Goal: Task Accomplishment & Management: Use online tool/utility

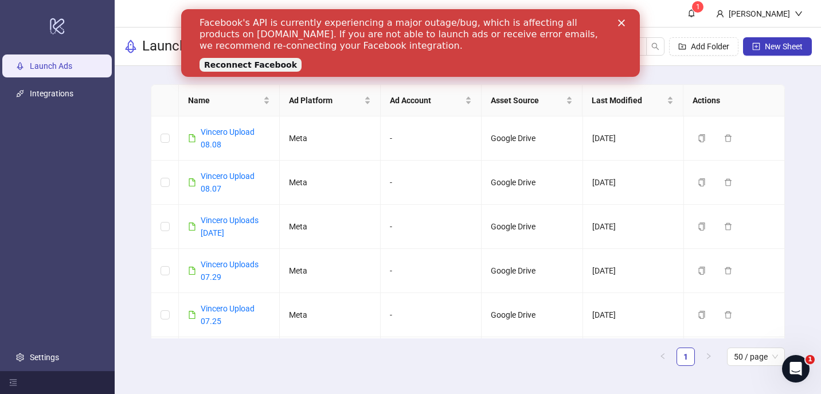
click at [623, 24] on polygon "Close" at bounding box center [621, 23] width 7 height 7
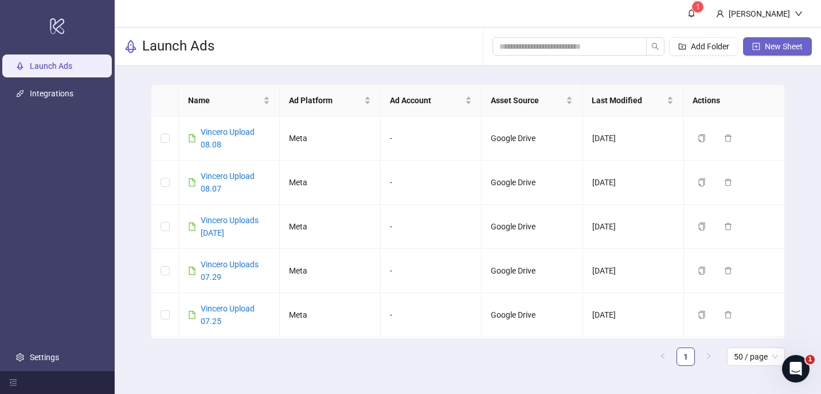
click at [782, 52] on button "New Sheet" at bounding box center [777, 46] width 69 height 18
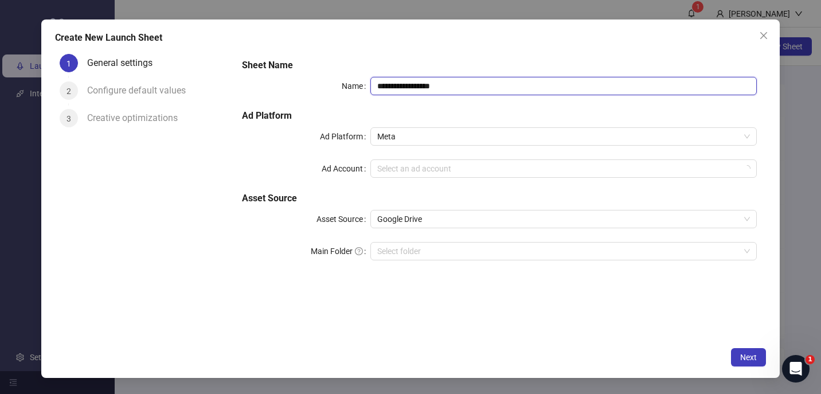
click at [529, 85] on input "**********" at bounding box center [564, 86] width 387 height 18
type input "**********"
click at [757, 42] on button "Close" at bounding box center [764, 35] width 18 height 18
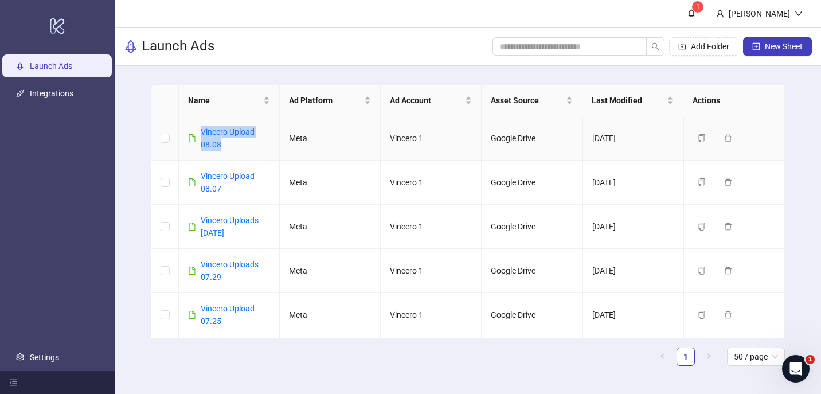
drag, startPoint x: 197, startPoint y: 127, endPoint x: 248, endPoint y: 140, distance: 53.2
click at [248, 140] on div "Vincero Upload 08.08" at bounding box center [229, 138] width 82 height 25
copy link "Vincero Upload 08.08"
click at [746, 49] on button "New Sheet" at bounding box center [777, 46] width 69 height 18
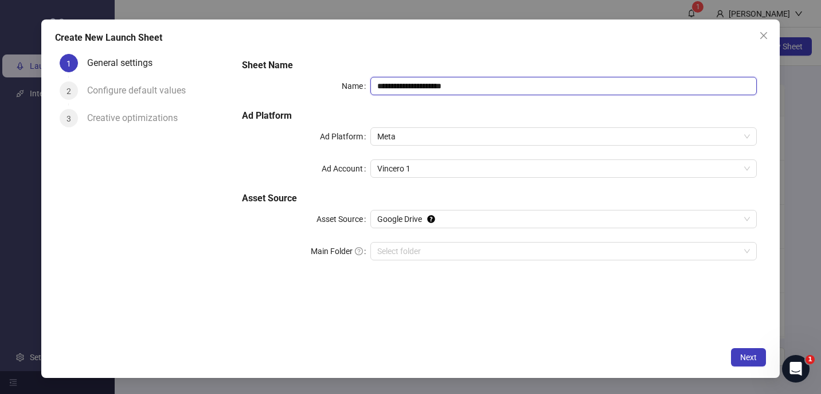
click at [390, 89] on input "**********" at bounding box center [564, 86] width 387 height 18
paste input "text"
drag, startPoint x: 445, startPoint y: 87, endPoint x: 477, endPoint y: 88, distance: 31.6
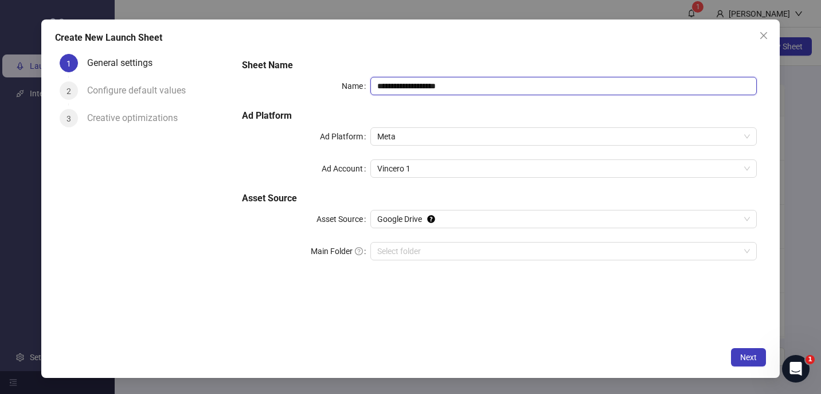
click at [477, 88] on input "**********" at bounding box center [564, 86] width 387 height 18
type input "**********"
click at [735, 355] on button "Next" at bounding box center [748, 357] width 35 height 18
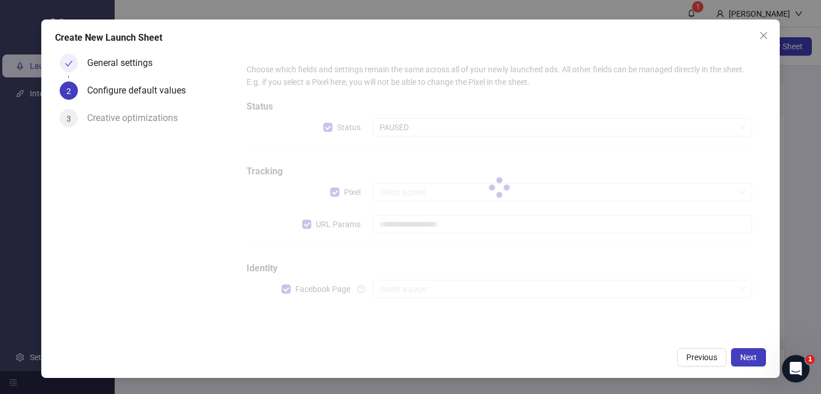
type input "**********"
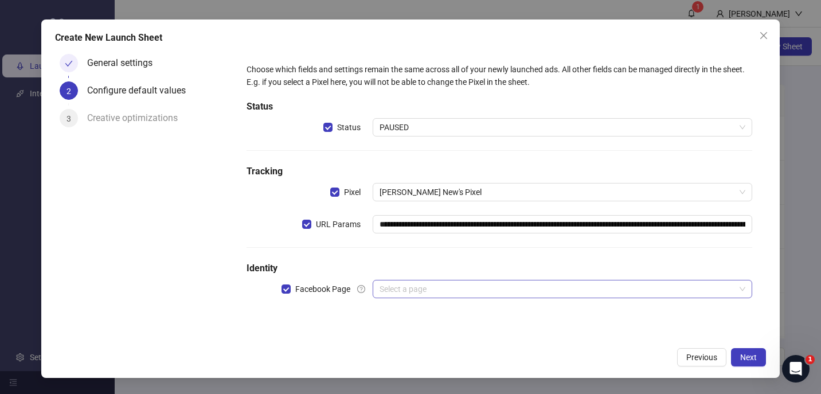
click at [404, 293] on input "search" at bounding box center [558, 289] width 356 height 17
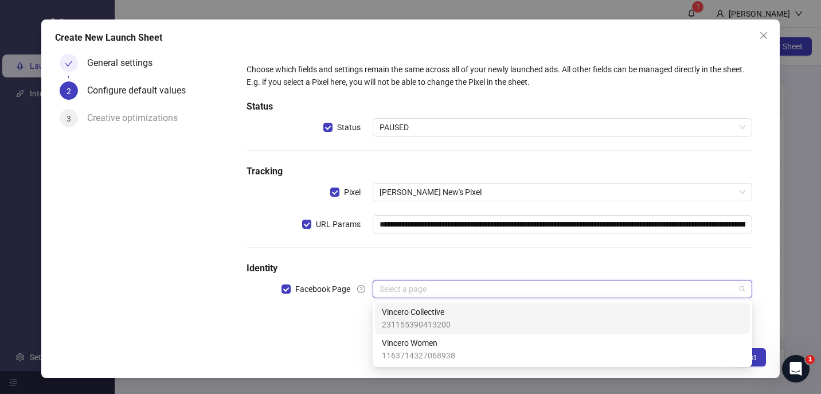
click at [402, 307] on span "Vincero Collective" at bounding box center [416, 312] width 69 height 13
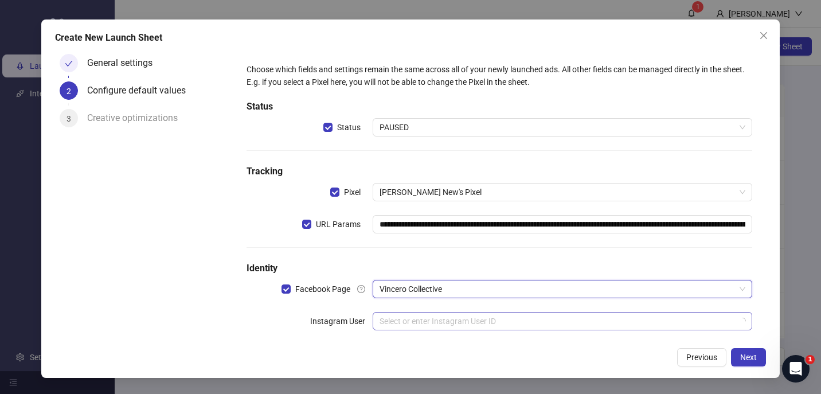
click at [391, 326] on input "search" at bounding box center [558, 321] width 356 height 17
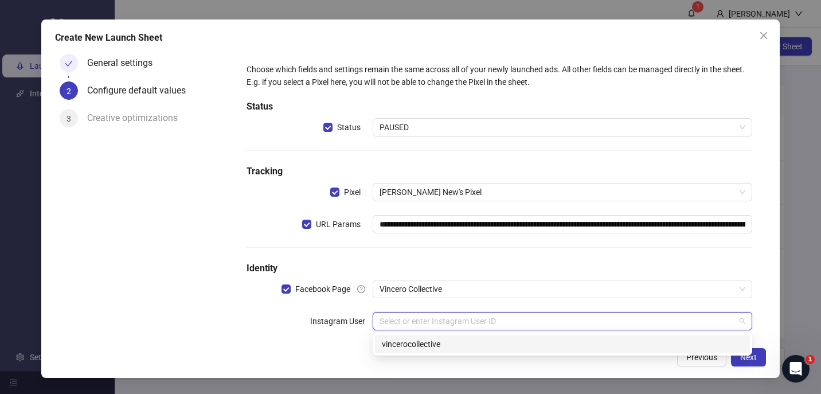
type input "**********"
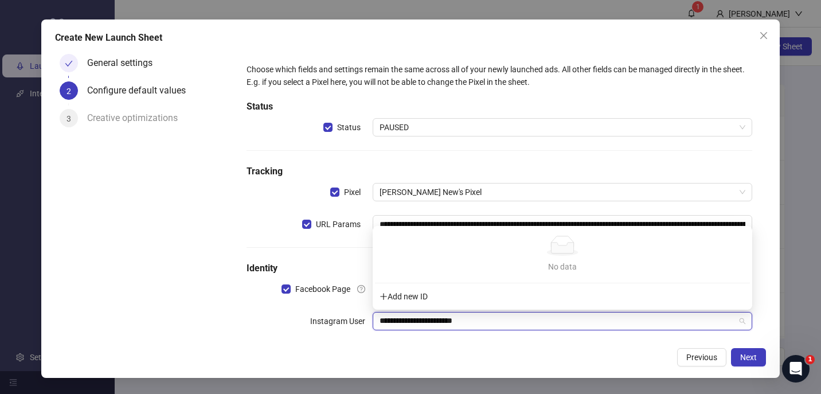
click at [508, 325] on input "**********" at bounding box center [558, 321] width 356 height 17
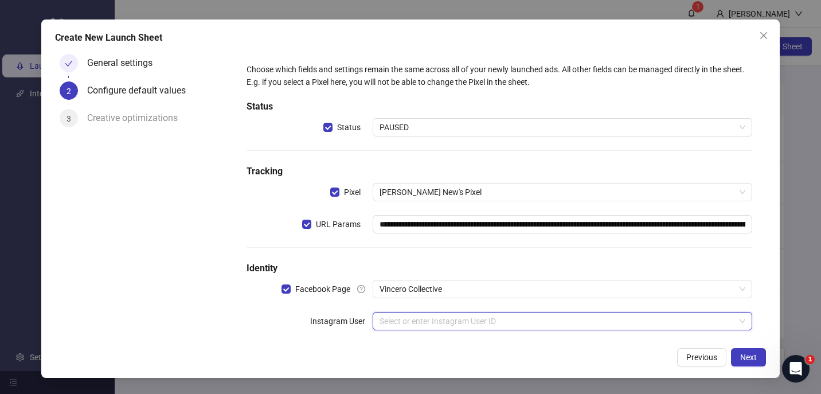
click at [508, 325] on body "logo/logo-mobile Launch Ads Integrations Settings 1 [PERSON_NAME] Launch Ads Ad…" at bounding box center [410, 197] width 821 height 394
click at [508, 325] on input "search" at bounding box center [558, 321] width 356 height 17
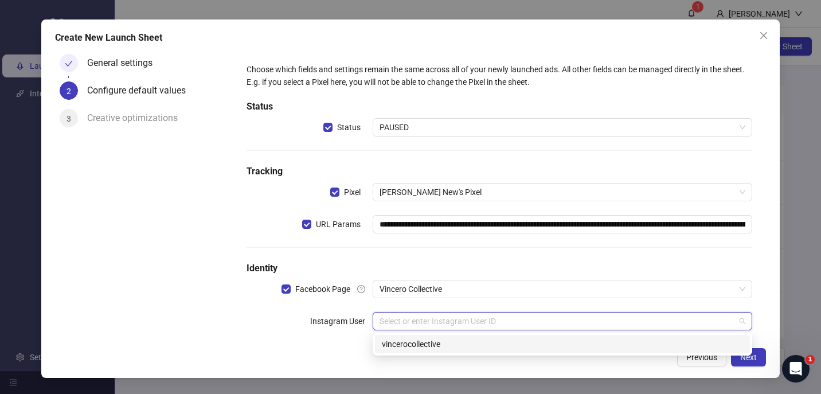
click at [474, 343] on div "vincerocollective" at bounding box center [562, 344] width 361 height 13
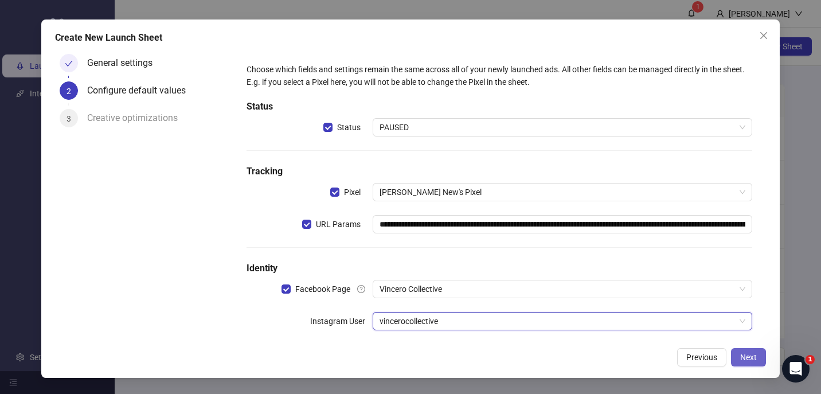
click at [758, 356] on button "Next" at bounding box center [748, 357] width 35 height 18
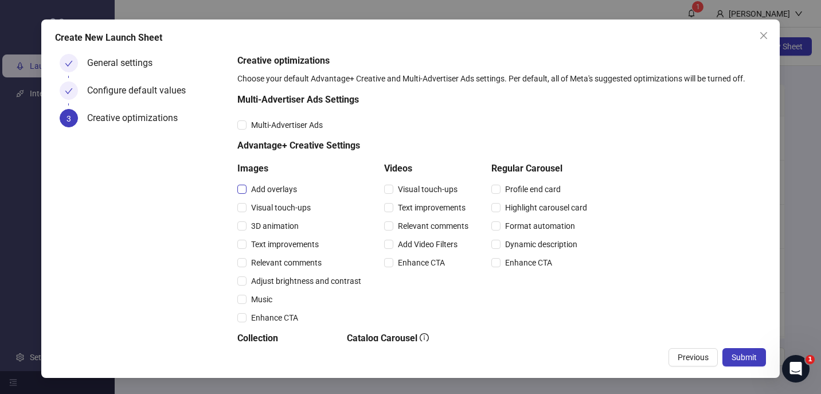
click at [281, 192] on span "Add overlays" at bounding box center [274, 189] width 55 height 13
click at [280, 210] on span "Visual touch-ups" at bounding box center [281, 207] width 69 height 13
click at [280, 221] on span "3D animation" at bounding box center [275, 226] width 57 height 13
click at [280, 242] on span "Text improvements" at bounding box center [285, 244] width 77 height 13
click at [408, 189] on span "Visual touch-ups" at bounding box center [428, 189] width 69 height 13
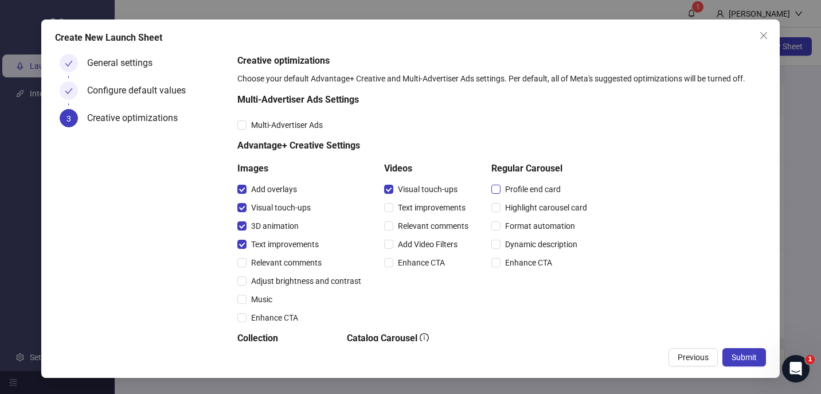
click at [521, 192] on span "Profile end card" at bounding box center [533, 189] width 65 height 13
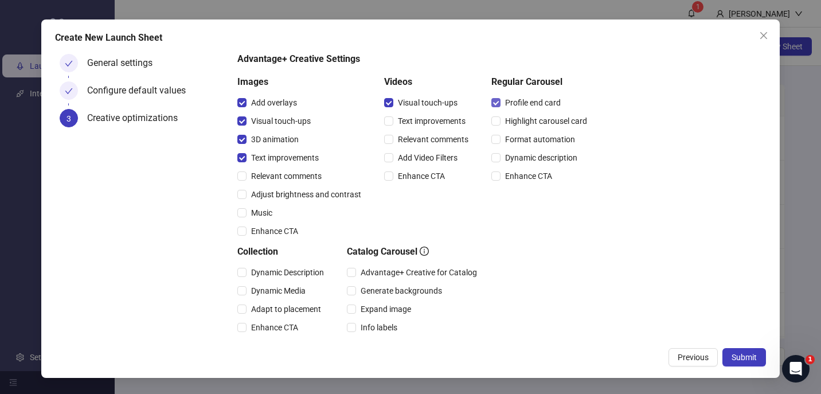
scroll to position [183, 0]
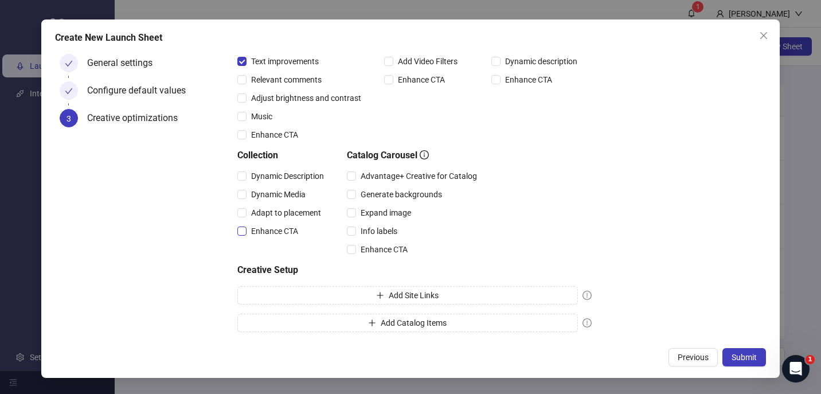
click at [287, 232] on span "Enhance CTA" at bounding box center [275, 231] width 56 height 13
click at [752, 355] on span "Submit" at bounding box center [744, 357] width 25 height 9
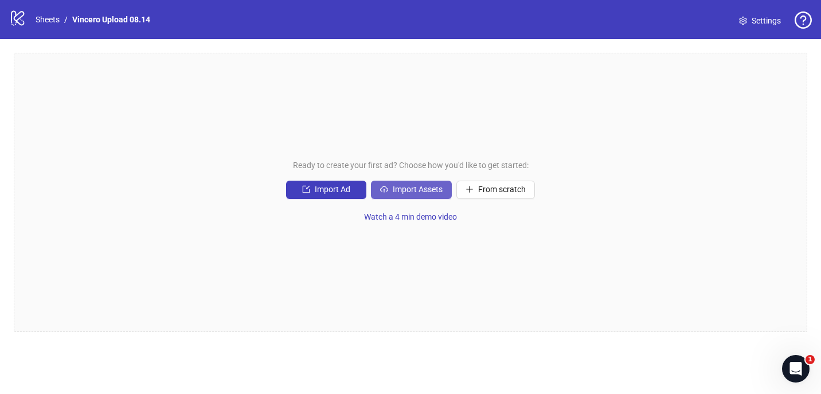
click at [422, 186] on span "Import Assets" at bounding box center [418, 189] width 50 height 9
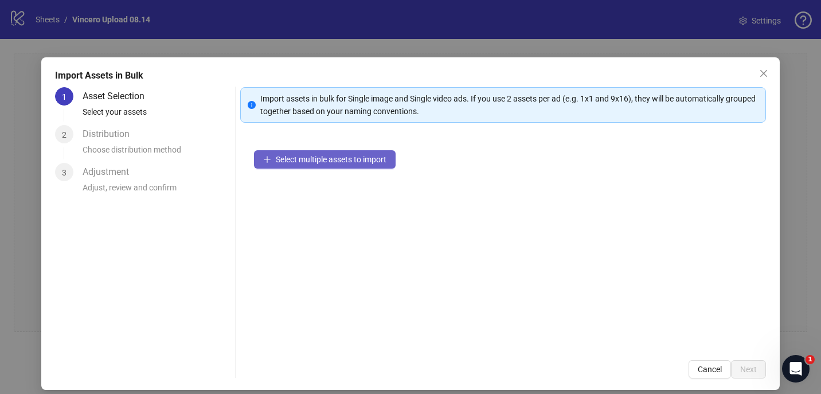
click at [367, 168] on button "Select multiple assets to import" at bounding box center [325, 159] width 142 height 18
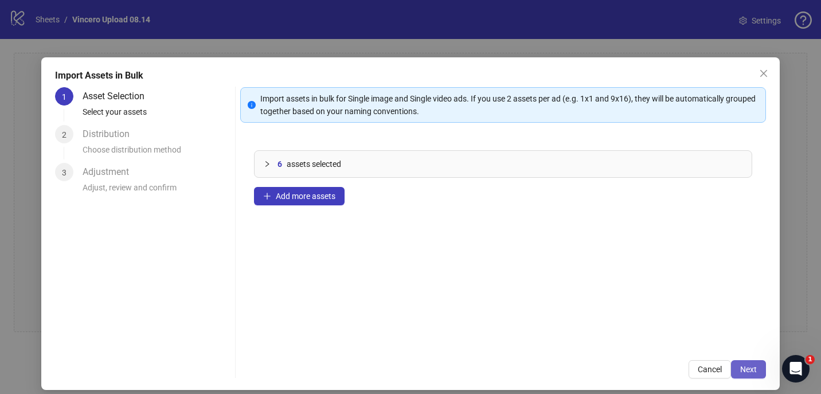
click at [749, 366] on span "Next" at bounding box center [749, 369] width 17 height 9
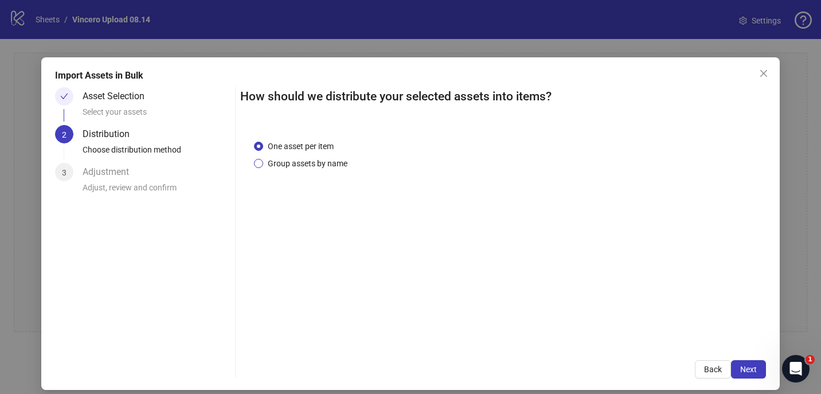
click at [295, 162] on span "Group assets by name" at bounding box center [307, 163] width 89 height 13
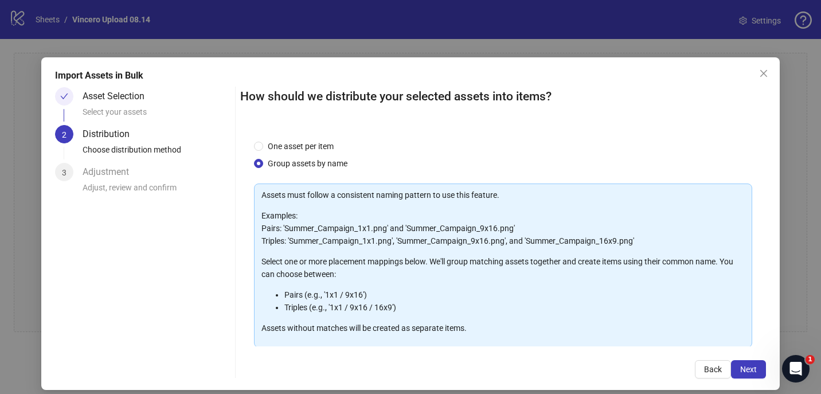
scroll to position [115, 0]
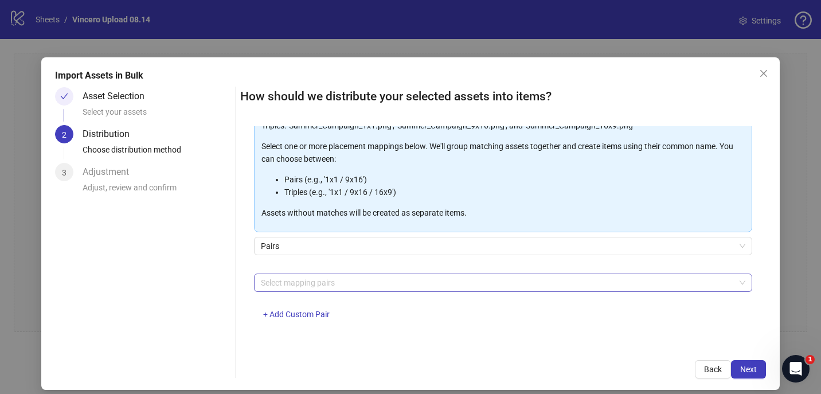
click at [327, 286] on div at bounding box center [497, 283] width 482 height 16
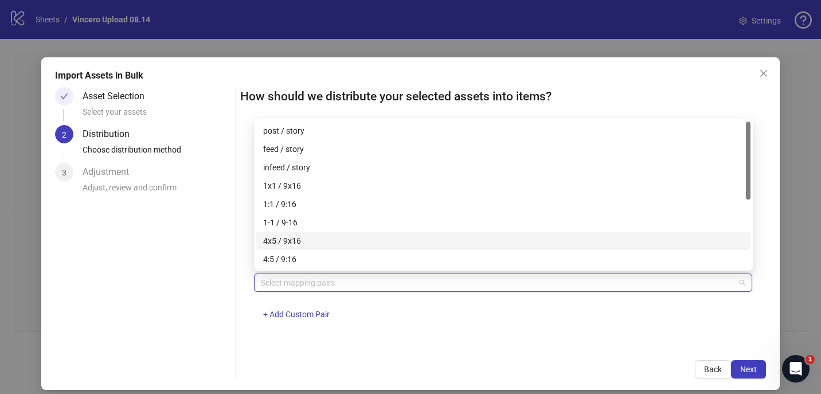
click at [320, 237] on div "4x5 / 9x16" at bounding box center [503, 241] width 481 height 13
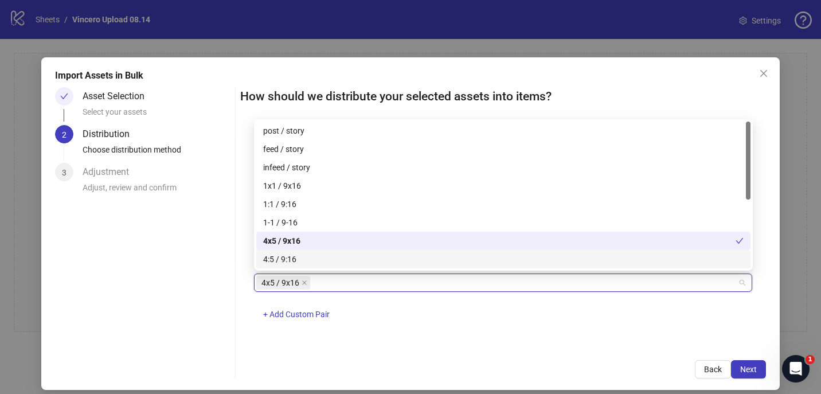
click at [524, 373] on div "Back Next" at bounding box center [503, 369] width 527 height 18
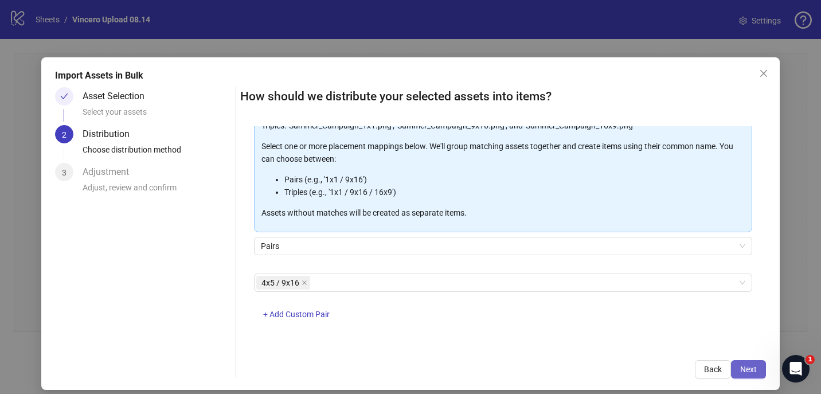
click at [762, 371] on button "Next" at bounding box center [748, 369] width 35 height 18
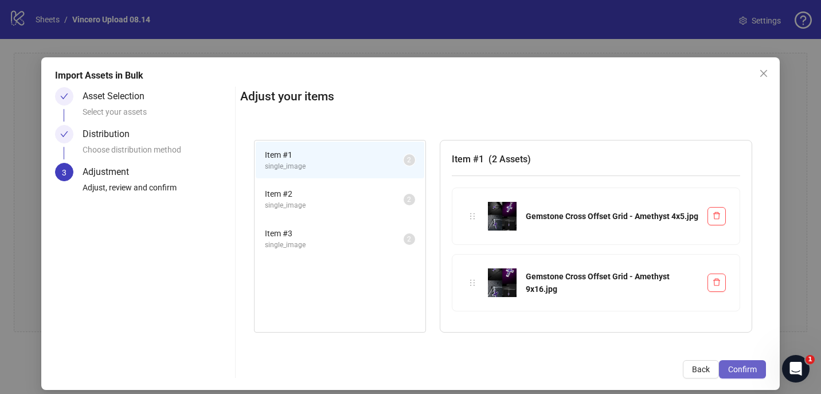
click at [747, 362] on button "Confirm" at bounding box center [742, 369] width 47 height 18
